Goal: Task Accomplishment & Management: Complete application form

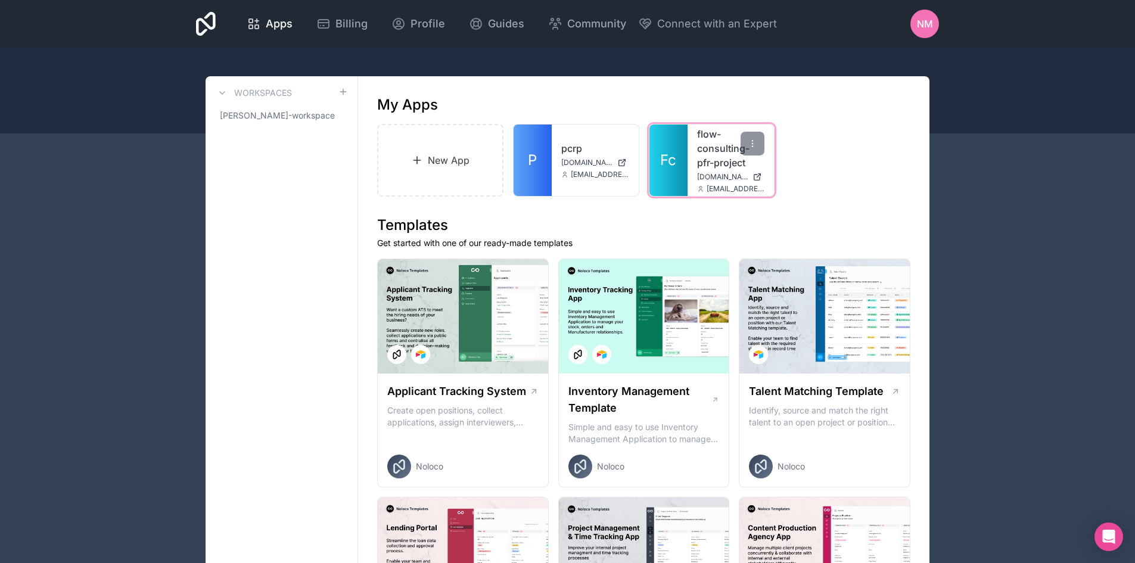
click at [702, 158] on link "flow-consulting-pfr-project" at bounding box center [731, 148] width 68 height 43
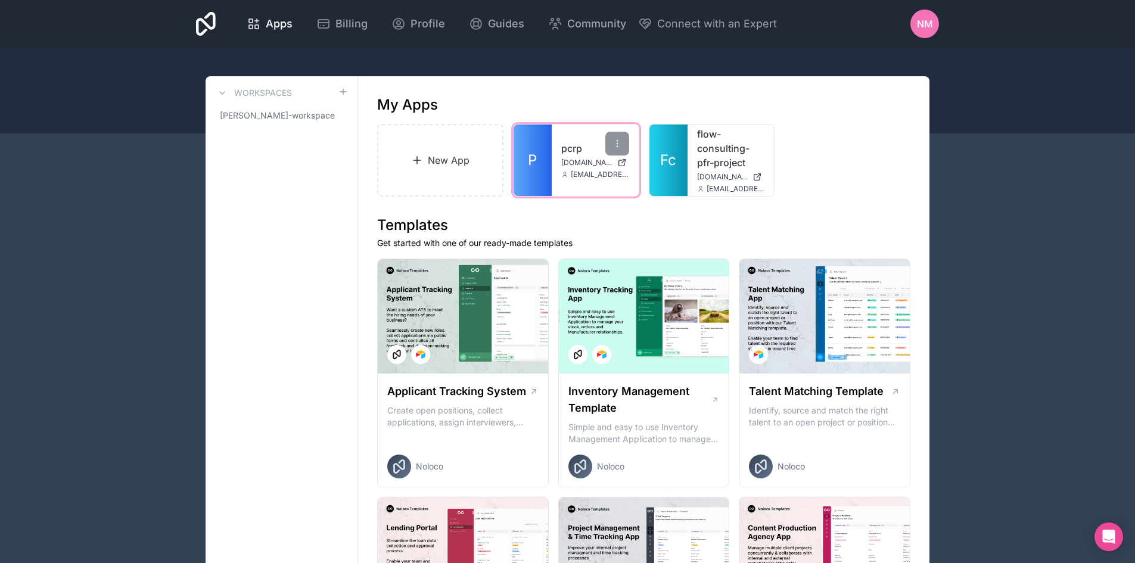
click at [573, 149] on link "pcrp" at bounding box center [595, 148] width 68 height 14
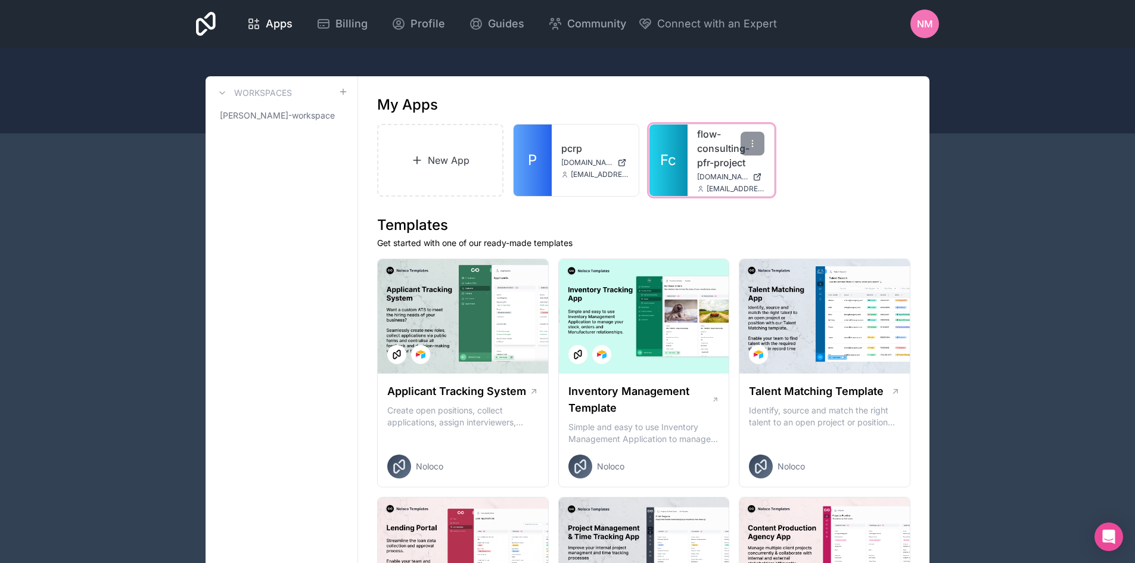
click at [719, 161] on link "flow-consulting-pfr-project" at bounding box center [731, 148] width 68 height 43
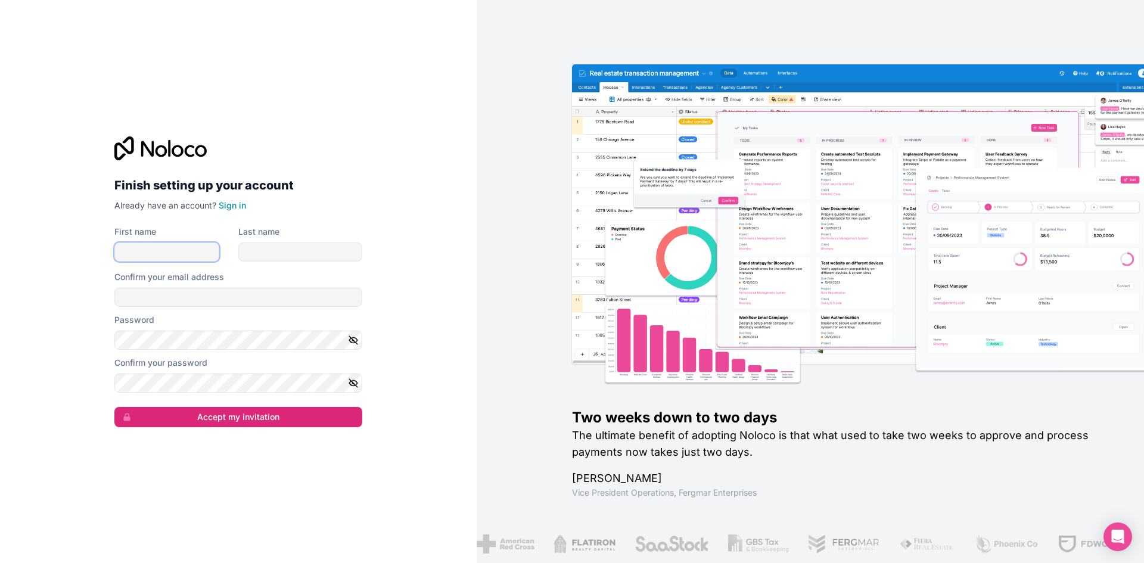
click at [177, 257] on input "First name" at bounding box center [166, 252] width 105 height 19
click at [428, 271] on div "Finish setting up your account Already have an account? Sign in First name Last…" at bounding box center [238, 281] width 477 height 563
click at [164, 253] on input "First name" at bounding box center [166, 252] width 105 height 19
type input "[PERSON_NAME]"
click at [266, 251] on input "Last name" at bounding box center [300, 252] width 124 height 19
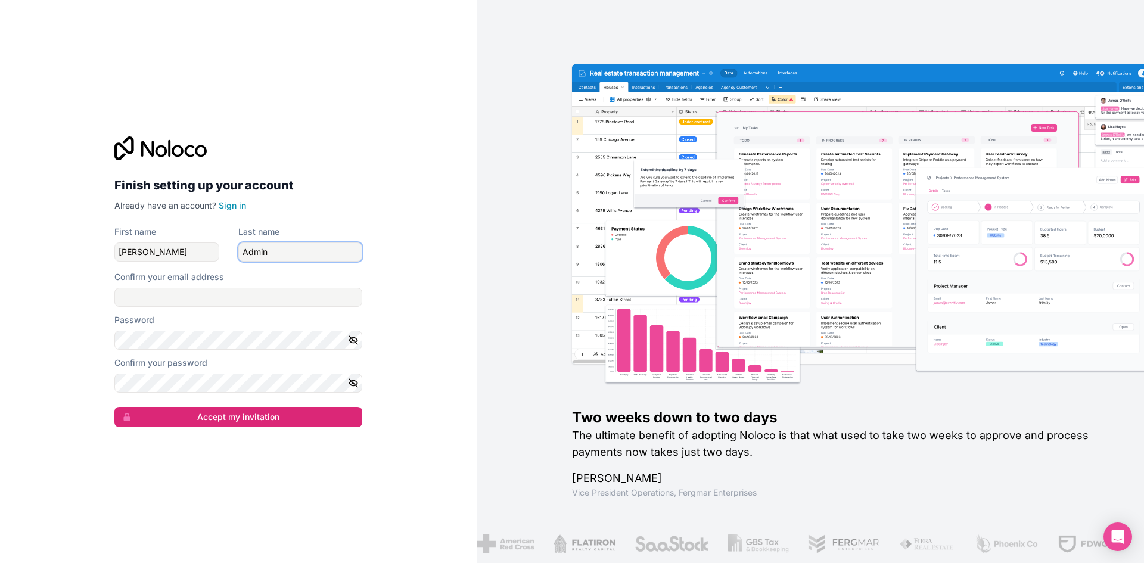
type input "Admin"
click at [164, 291] on input "Confirm your email address" at bounding box center [238, 297] width 248 height 19
type input "[PERSON_NAME][EMAIL_ADDRESS][DOMAIN_NAME]"
click at [356, 384] on icon "button" at bounding box center [353, 382] width 8 height 5
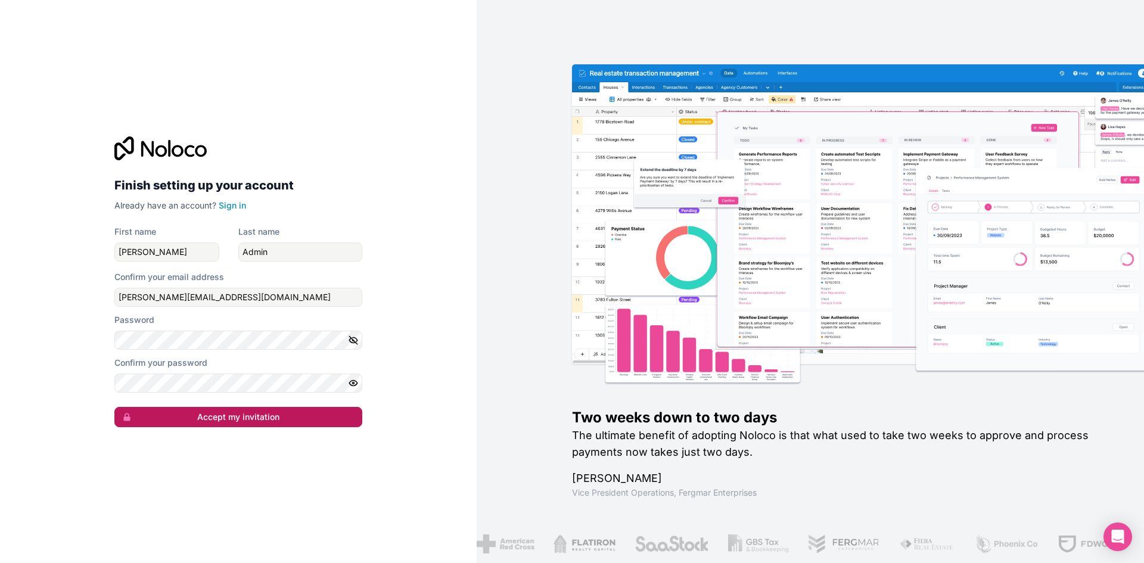
click at [277, 420] on button "Accept my invitation" at bounding box center [238, 417] width 248 height 20
